Goal: Task Accomplishment & Management: Manage account settings

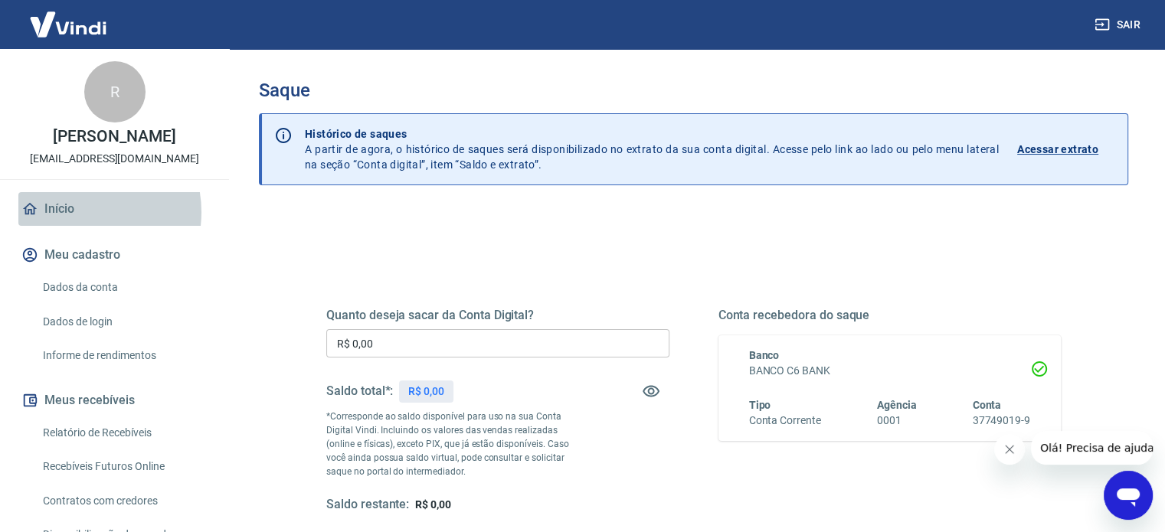
click at [78, 212] on link "Início" at bounding box center [114, 209] width 192 height 34
